Goal: Obtain resource: Download file/media

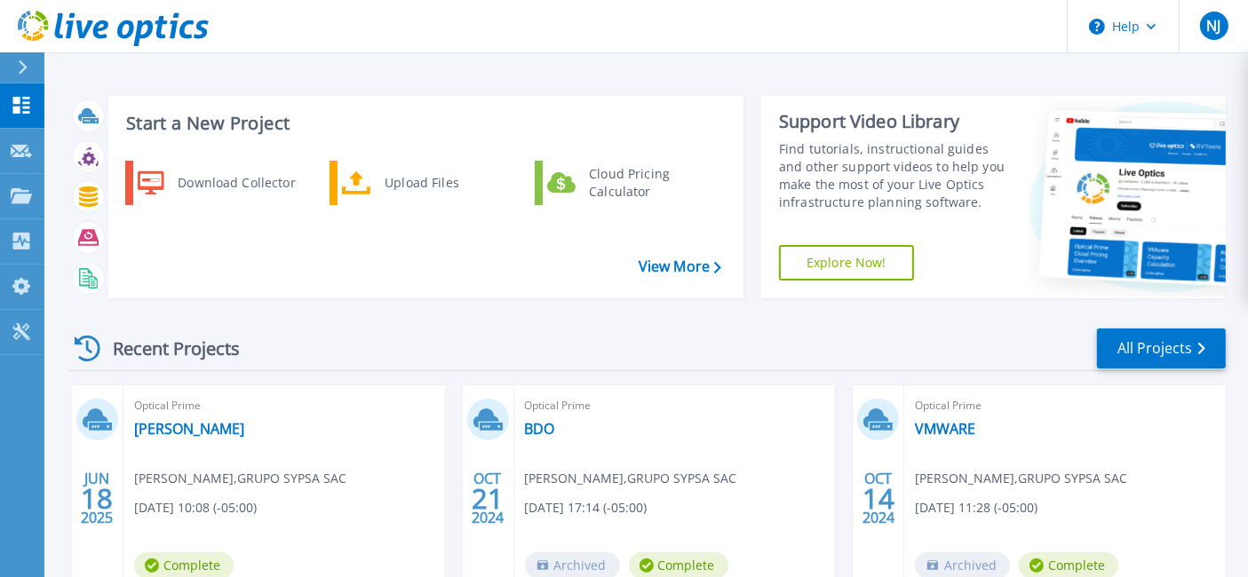
click at [8, 446] on div "Dashboard Dashboard Request Capture Request Capture Projects Projects Search Pr…" at bounding box center [22, 331] width 44 height 496
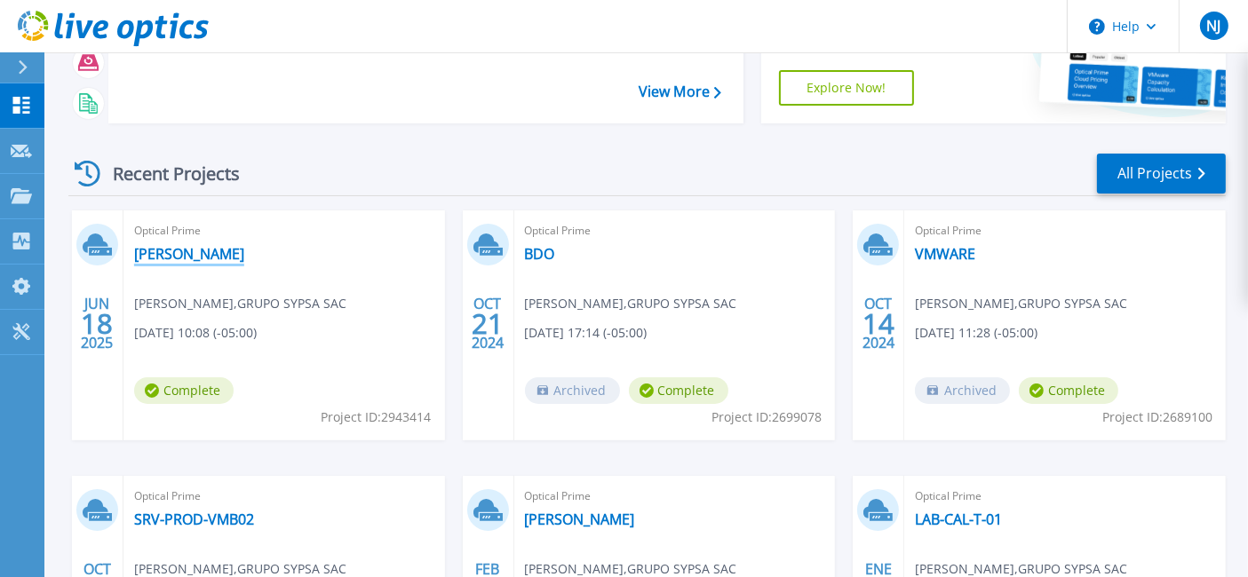
click at [147, 258] on link "[PERSON_NAME]" at bounding box center [189, 254] width 110 height 18
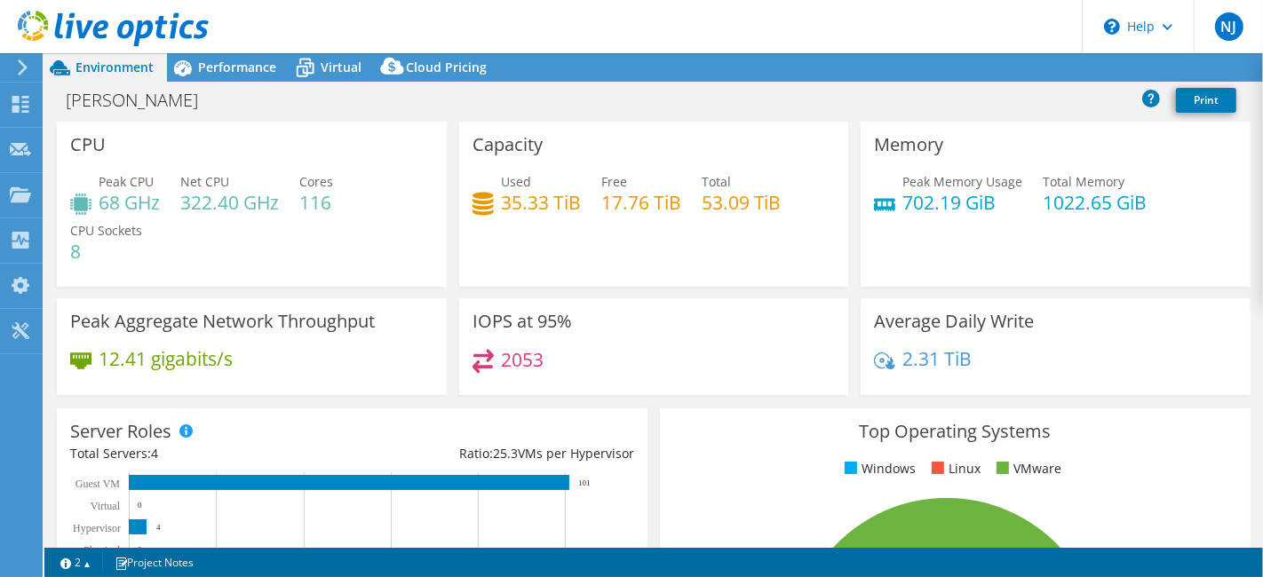
select select "USD"
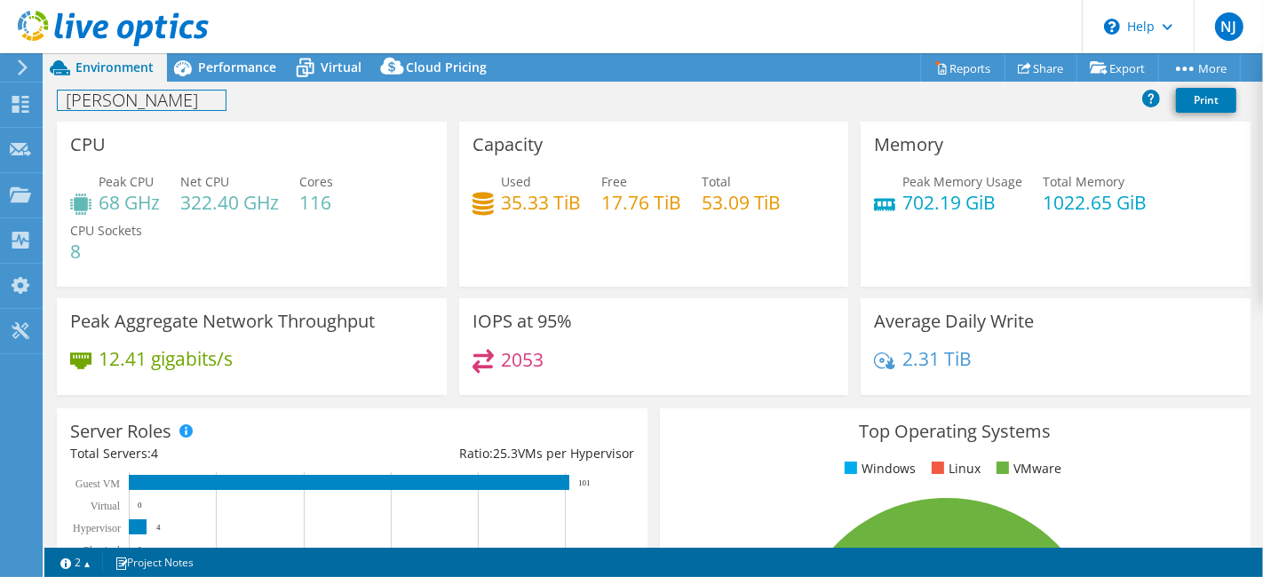
click at [75, 113] on div "[PERSON_NAME] Print" at bounding box center [653, 99] width 1218 height 33
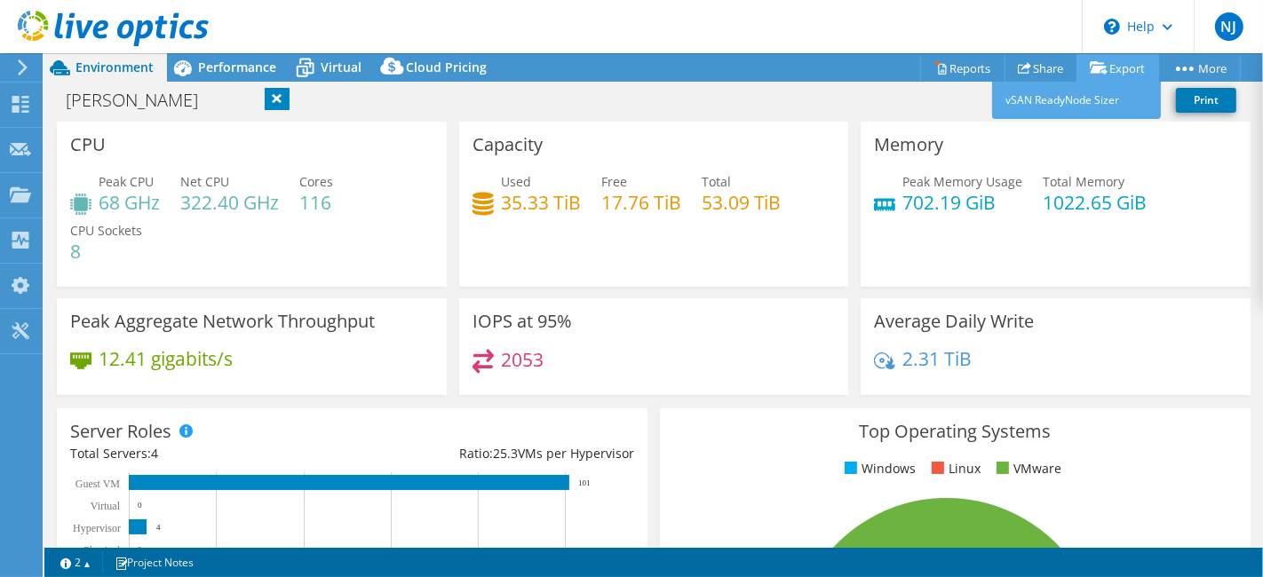
click at [1112, 72] on link "Export" at bounding box center [1117, 68] width 83 height 28
click at [1099, 67] on icon at bounding box center [1099, 67] width 18 height 13
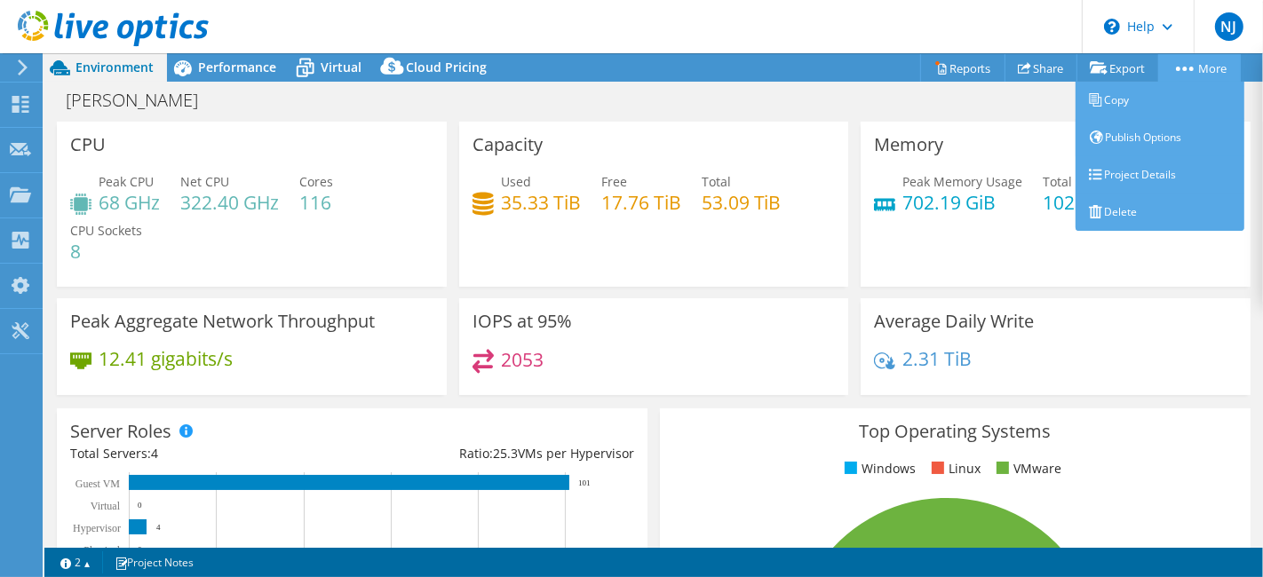
click at [1217, 70] on link "More" at bounding box center [1199, 68] width 83 height 28
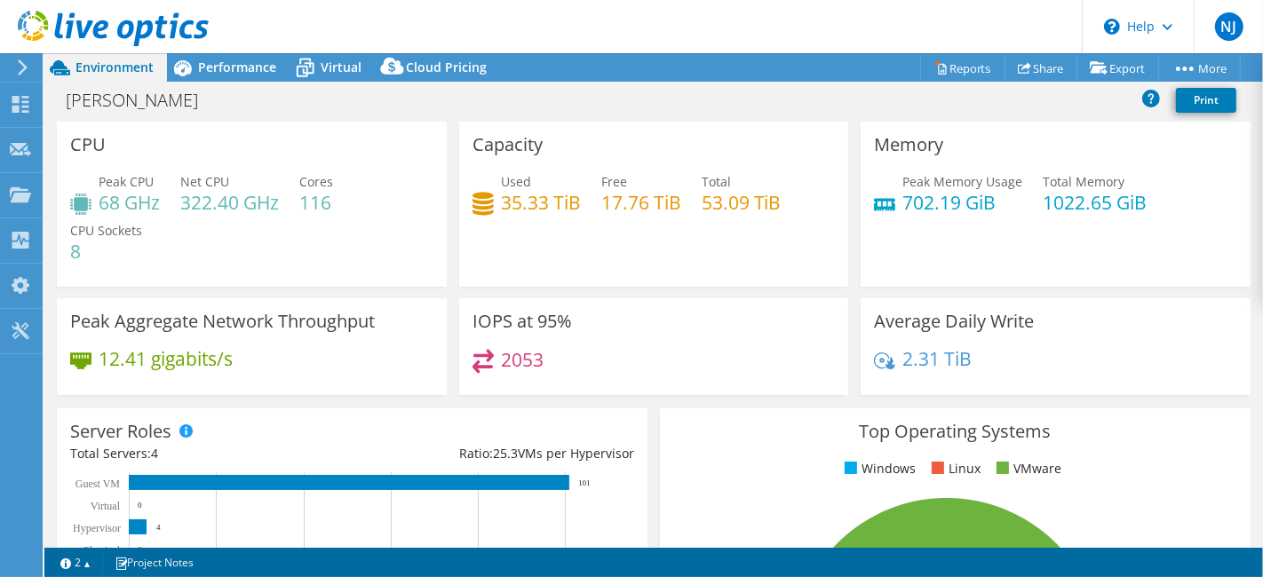
click at [22, 69] on icon at bounding box center [22, 68] width 13 height 16
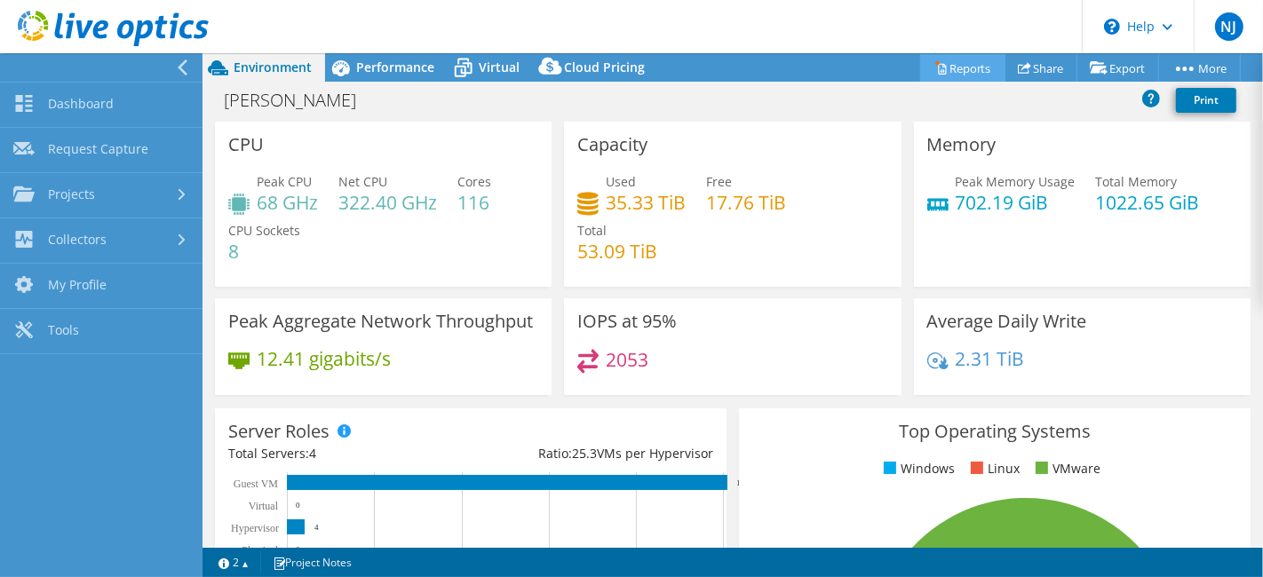
click at [965, 75] on link "Reports" at bounding box center [962, 68] width 85 height 28
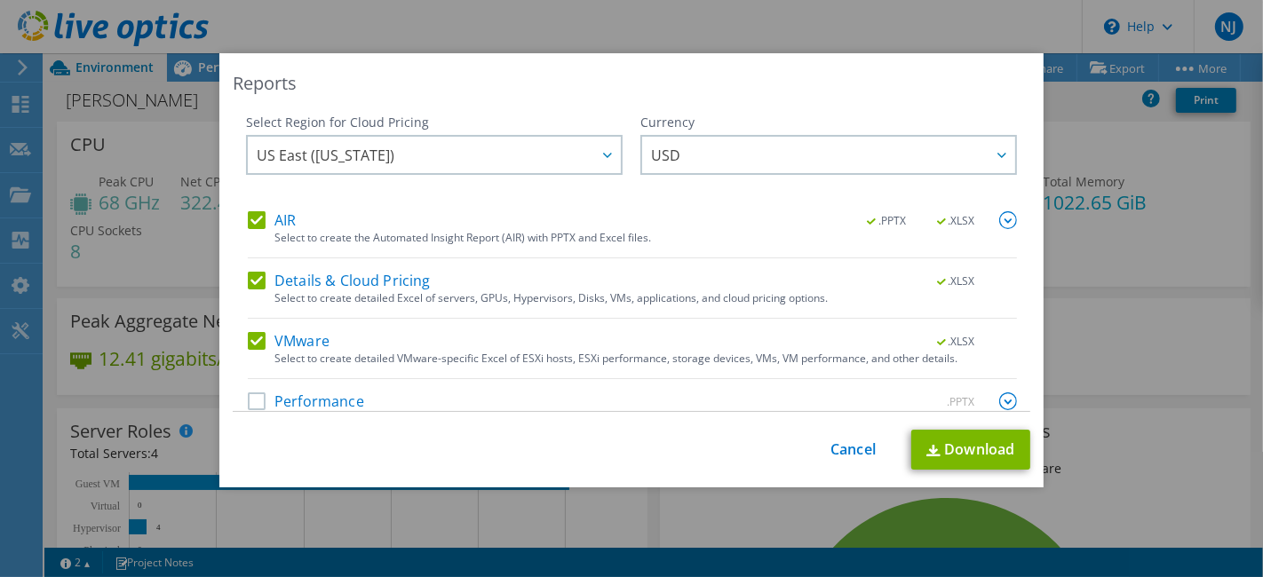
scroll to position [25, 0]
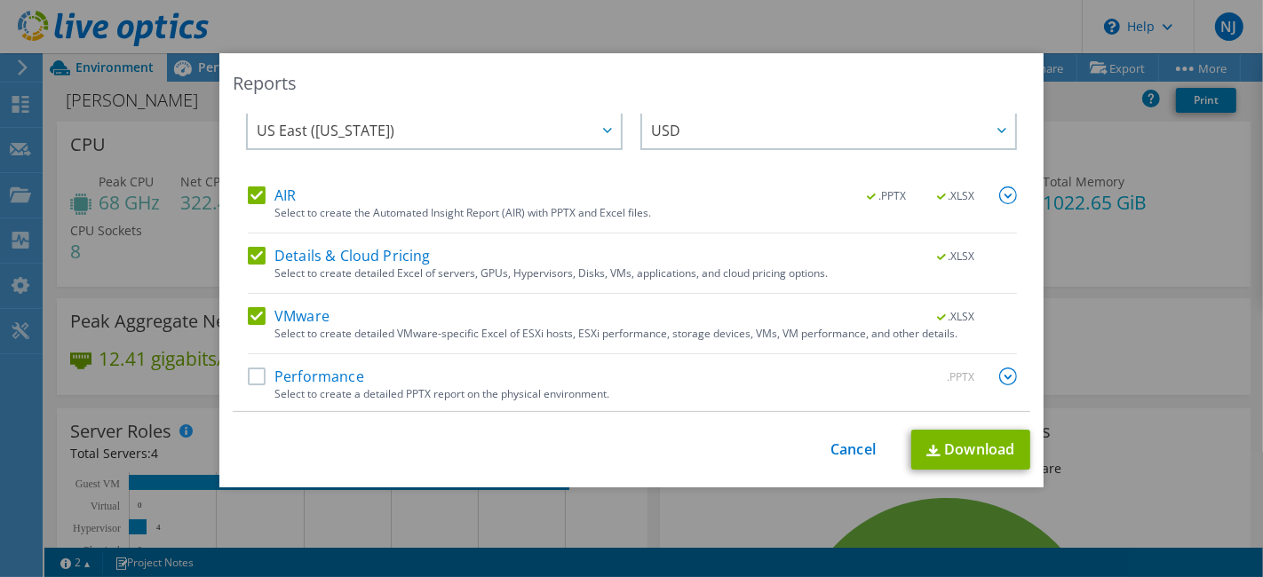
click at [256, 372] on label "Performance" at bounding box center [306, 377] width 116 height 18
click at [0, 0] on input "Performance" at bounding box center [0, 0] width 0 height 0
click at [999, 376] on img at bounding box center [1008, 377] width 18 height 18
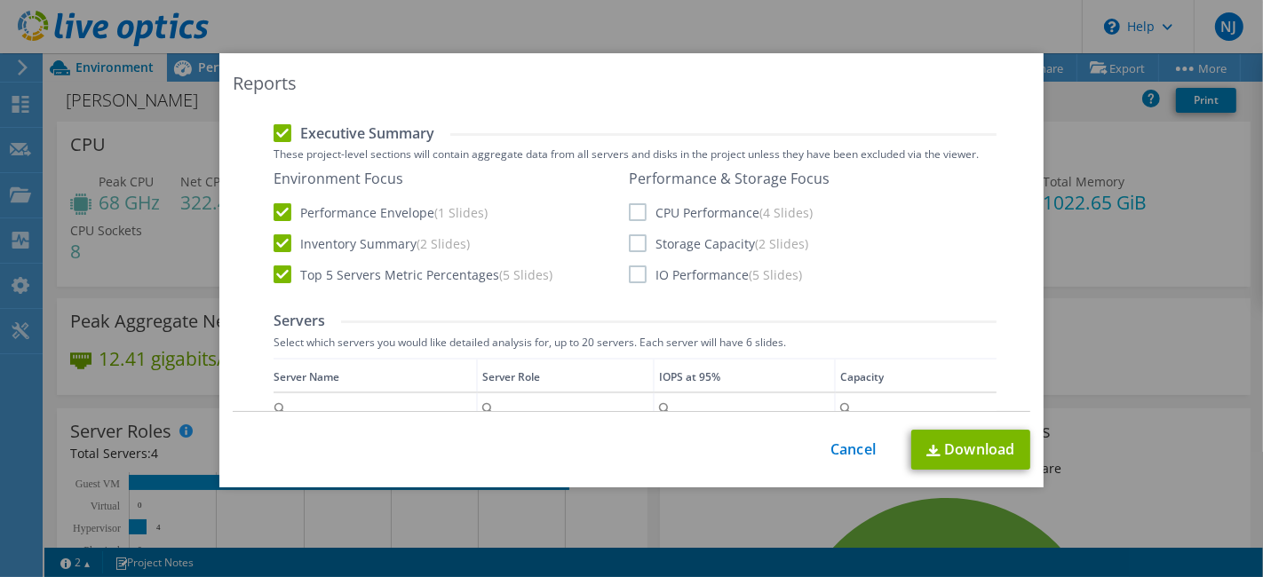
scroll to position [414, 0]
click at [629, 209] on label "CPU Performance (4 Slides)" at bounding box center [721, 211] width 184 height 18
click at [0, 0] on input "CPU Performance (4 Slides)" at bounding box center [0, 0] width 0 height 0
click at [629, 242] on label "Storage Capacity (2 Slides)" at bounding box center [718, 243] width 179 height 18
click at [0, 0] on input "Storage Capacity (2 Slides)" at bounding box center [0, 0] width 0 height 0
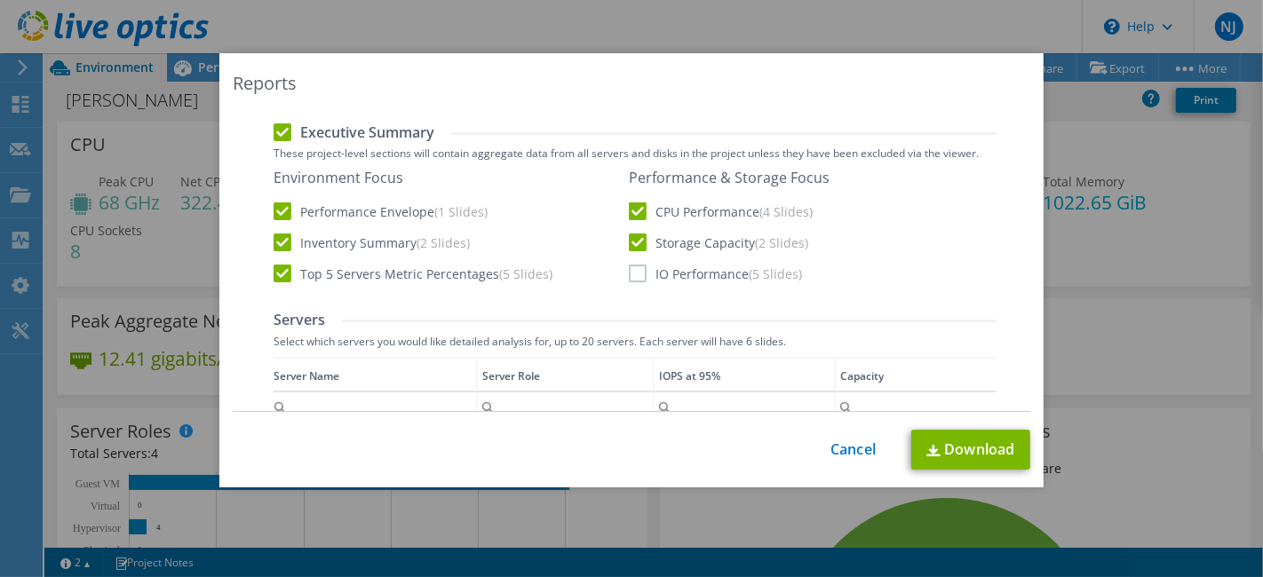
click at [631, 276] on label "IO Performance (5 Slides)" at bounding box center [715, 274] width 173 height 18
click at [0, 0] on input "IO Performance (5 Slides)" at bounding box center [0, 0] width 0 height 0
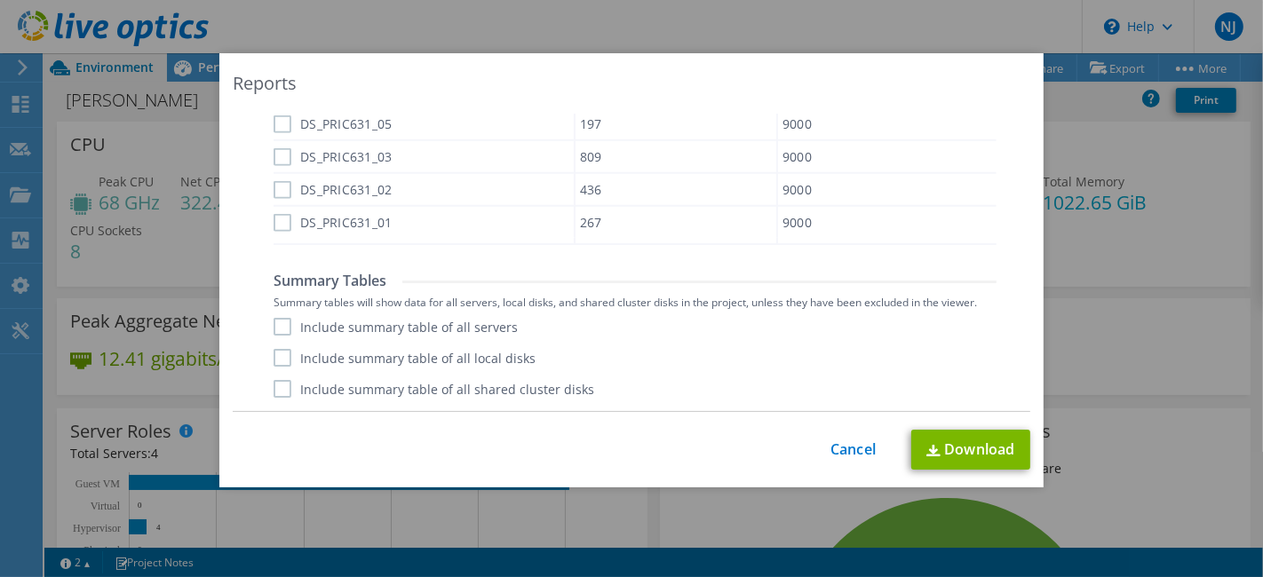
scroll to position [7, 0]
click at [427, 329] on label "Include summary table of all servers" at bounding box center [396, 327] width 244 height 18
click at [0, 0] on input "Include summary table of all servers" at bounding box center [0, 0] width 0 height 0
click at [427, 362] on label "Include summary table of all local disks" at bounding box center [405, 358] width 262 height 18
click at [0, 0] on input "Include summary table of all local disks" at bounding box center [0, 0] width 0 height 0
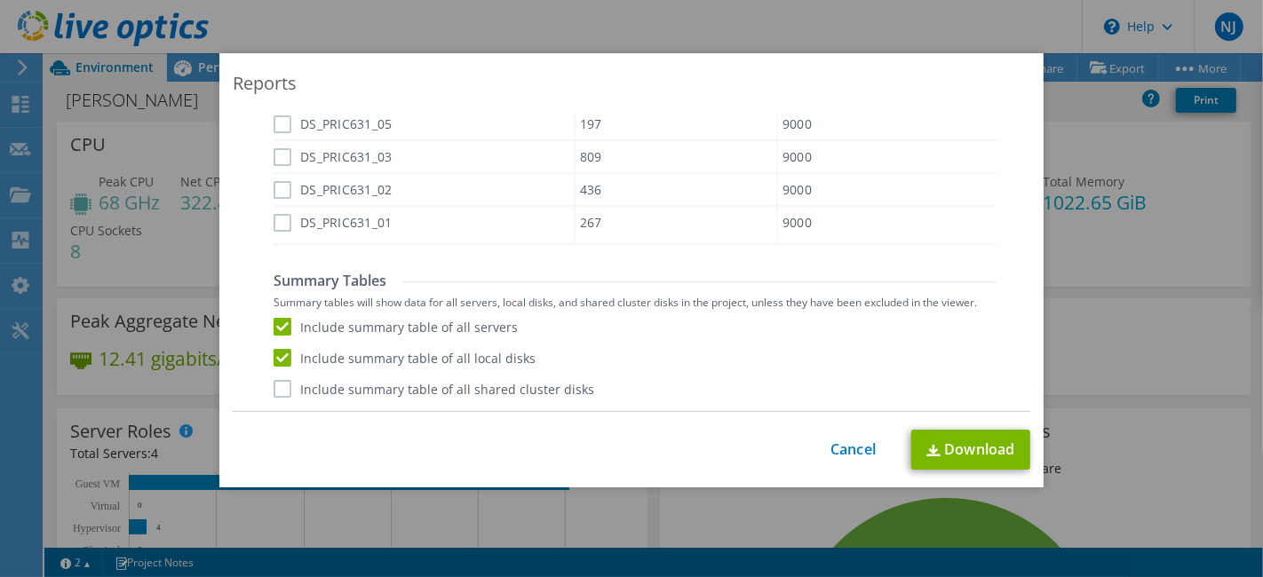
click at [437, 386] on label "Include summary table of all shared cluster disks" at bounding box center [434, 389] width 321 height 18
click at [0, 0] on input "Include summary table of all shared cluster disks" at bounding box center [0, 0] width 0 height 0
click at [929, 442] on link "Download" at bounding box center [970, 450] width 119 height 40
